Goal: Navigation & Orientation: Understand site structure

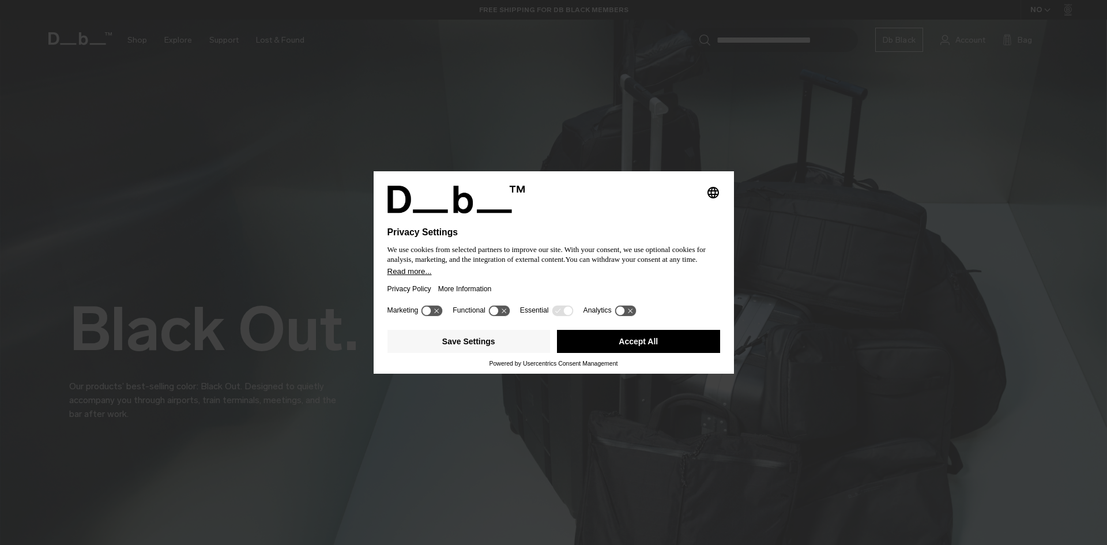
click at [430, 309] on icon at bounding box center [427, 310] width 9 height 9
click at [432, 313] on icon at bounding box center [432, 310] width 21 height 11
click at [560, 314] on icon at bounding box center [562, 310] width 21 height 11
click at [593, 341] on button "Accept All" at bounding box center [638, 341] width 163 height 23
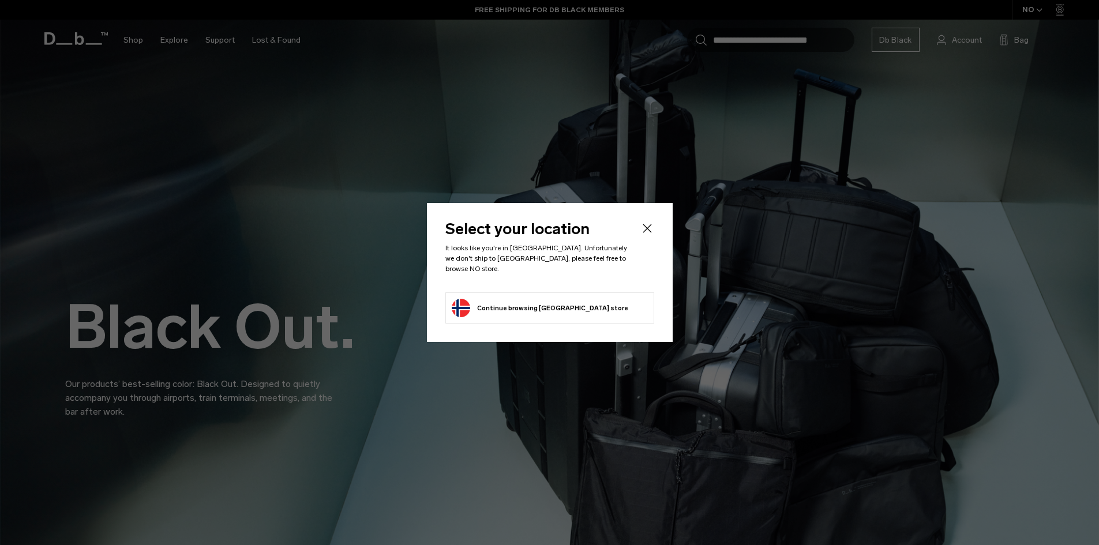
click at [649, 235] on icon "Close" at bounding box center [647, 228] width 14 height 14
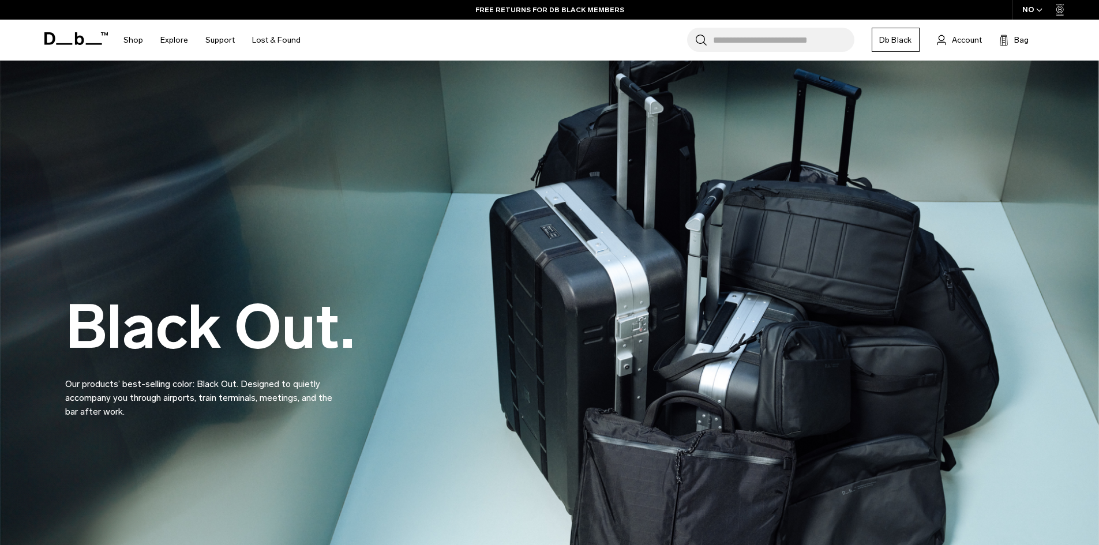
click at [1040, 10] on icon "button" at bounding box center [1038, 10] width 5 height 3
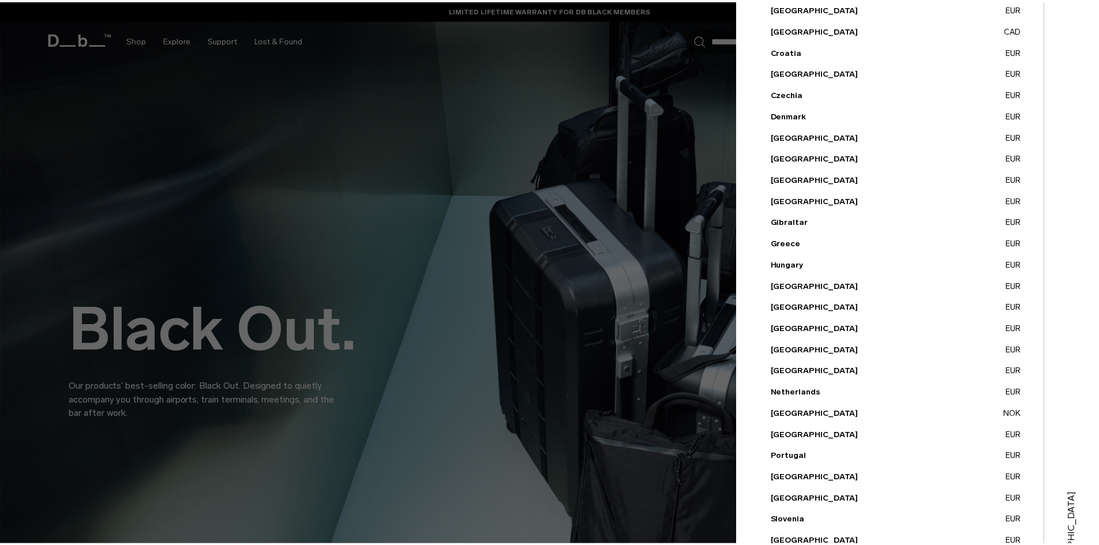
scroll to position [75, 0]
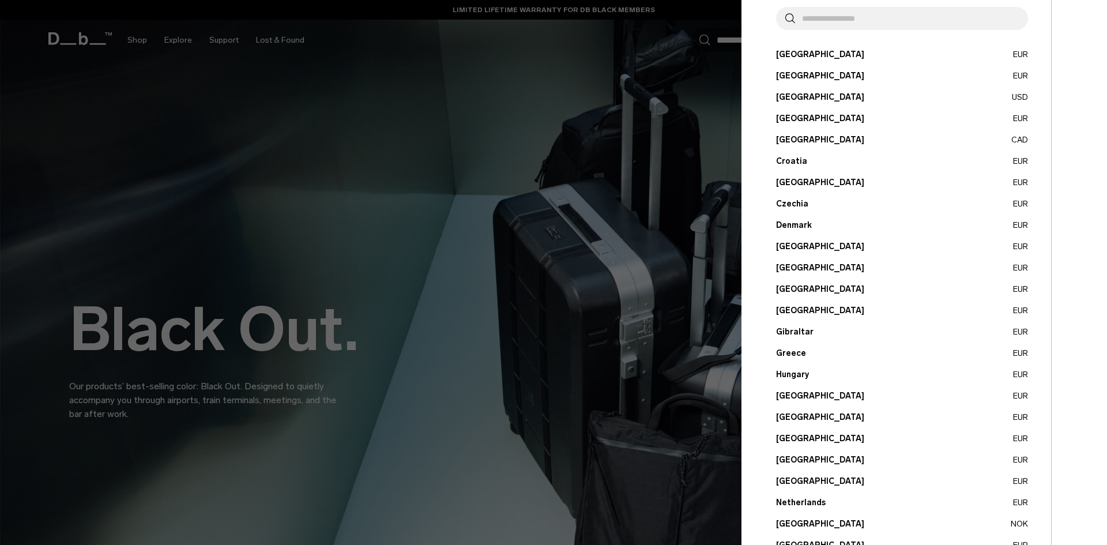
click at [573, 271] on div at bounding box center [553, 272] width 1107 height 545
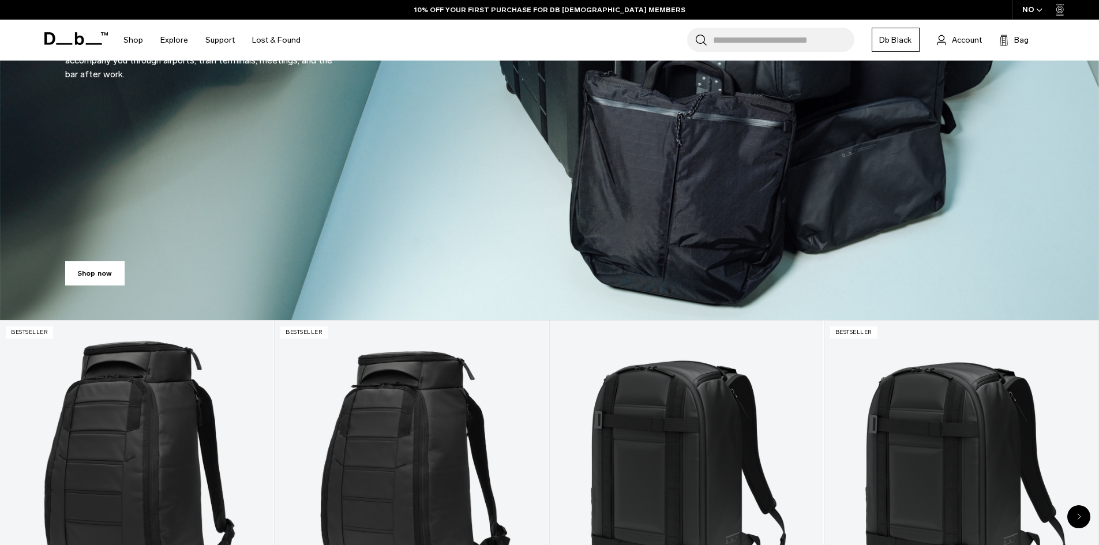
scroll to position [173, 0]
